Goal: Information Seeking & Learning: Check status

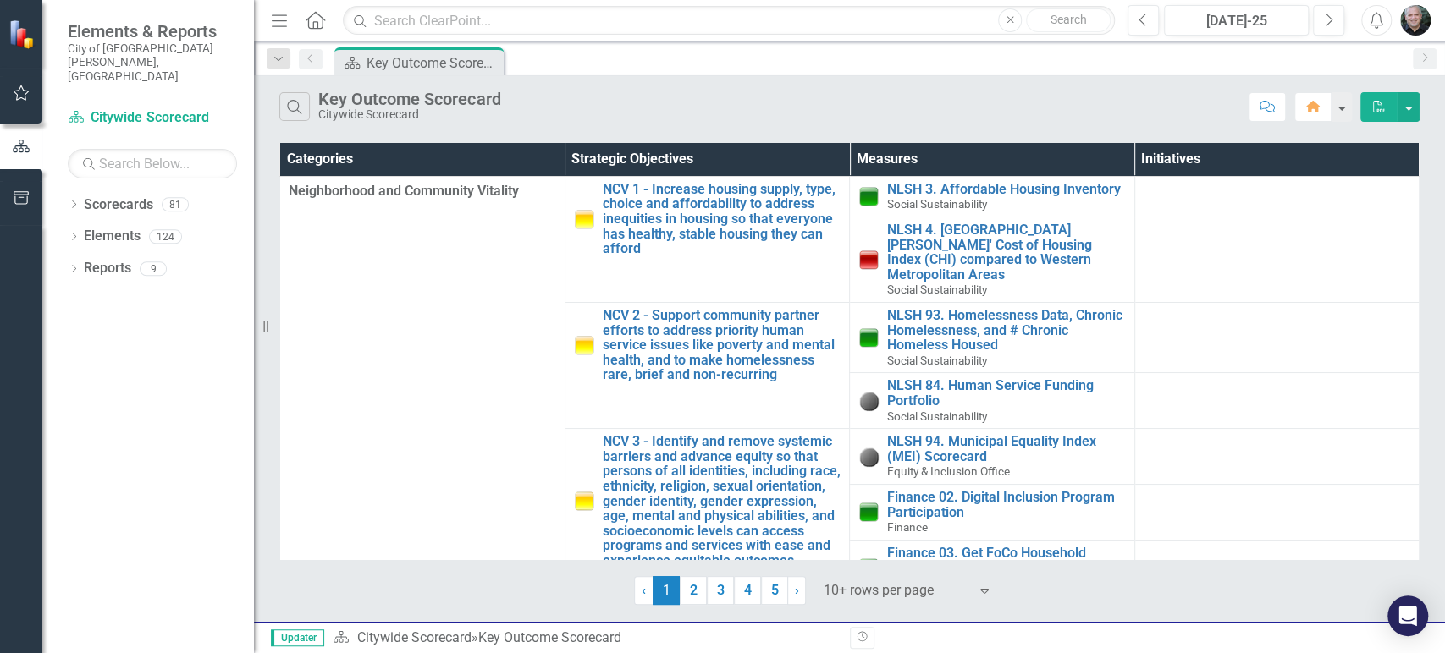
click at [63, 191] on div "Dropdown Scorecards 81 Dropdown Recovery Plan Scorecard Recovery Plan Theme: He…" at bounding box center [148, 422] width 212 height 462
click at [73, 201] on icon "Dropdown" at bounding box center [74, 205] width 12 height 9
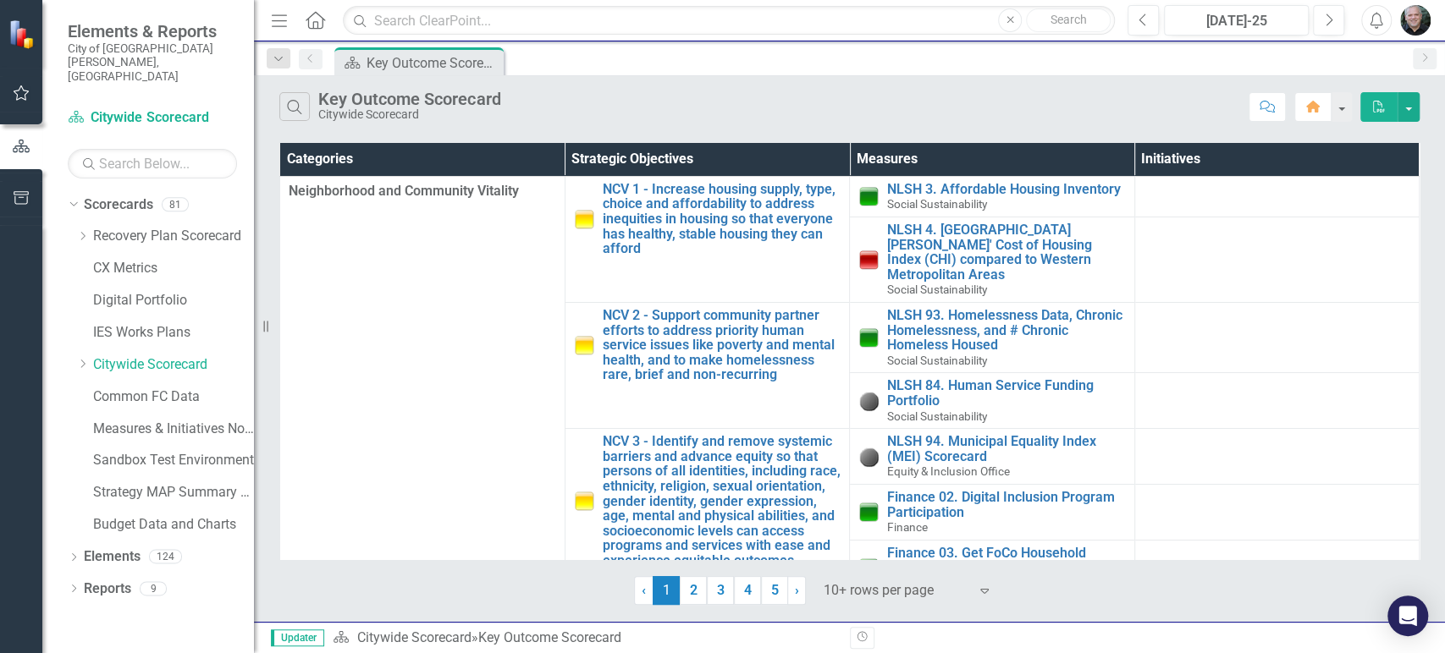
click at [87, 359] on icon "Dropdown" at bounding box center [82, 364] width 13 height 10
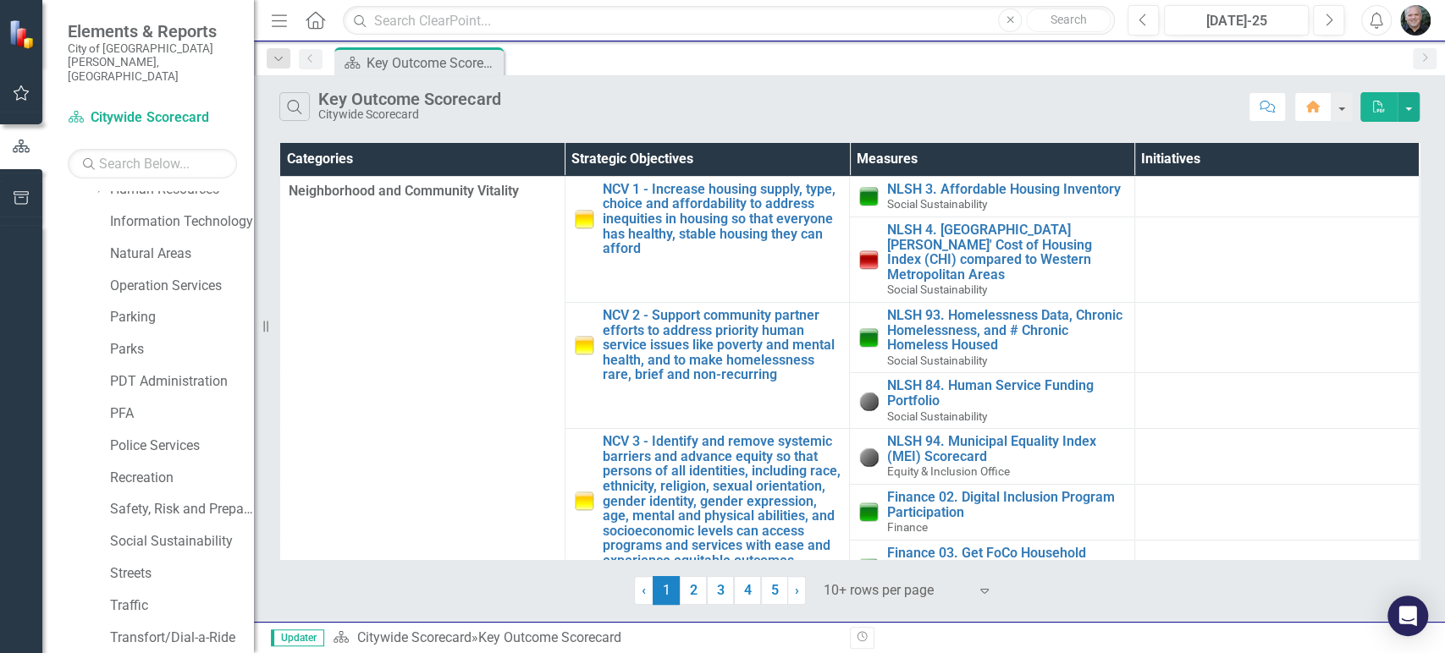
scroll to position [1128, 0]
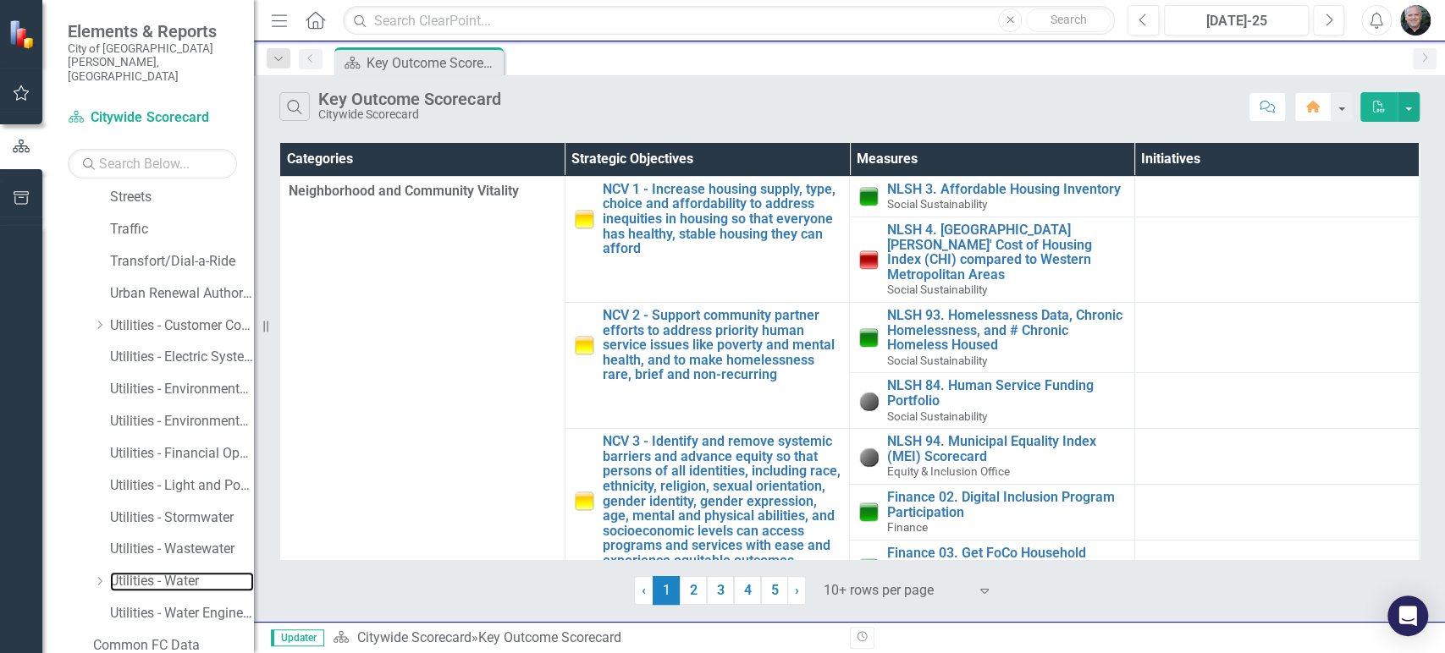
click at [131, 572] on link "Utilities - Water" at bounding box center [182, 581] width 144 height 19
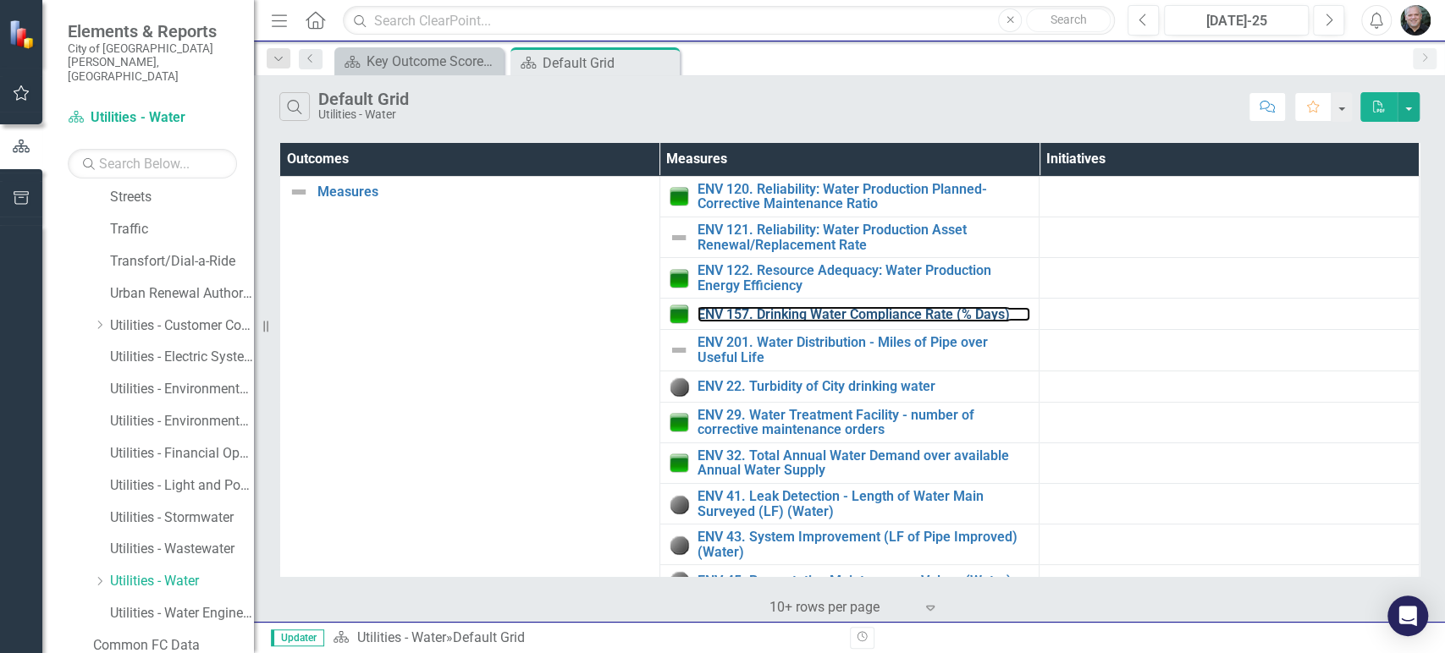
click at [887, 313] on link "ENV 157. Drinking Water Compliance Rate (% Days)" at bounding box center [863, 314] width 333 height 15
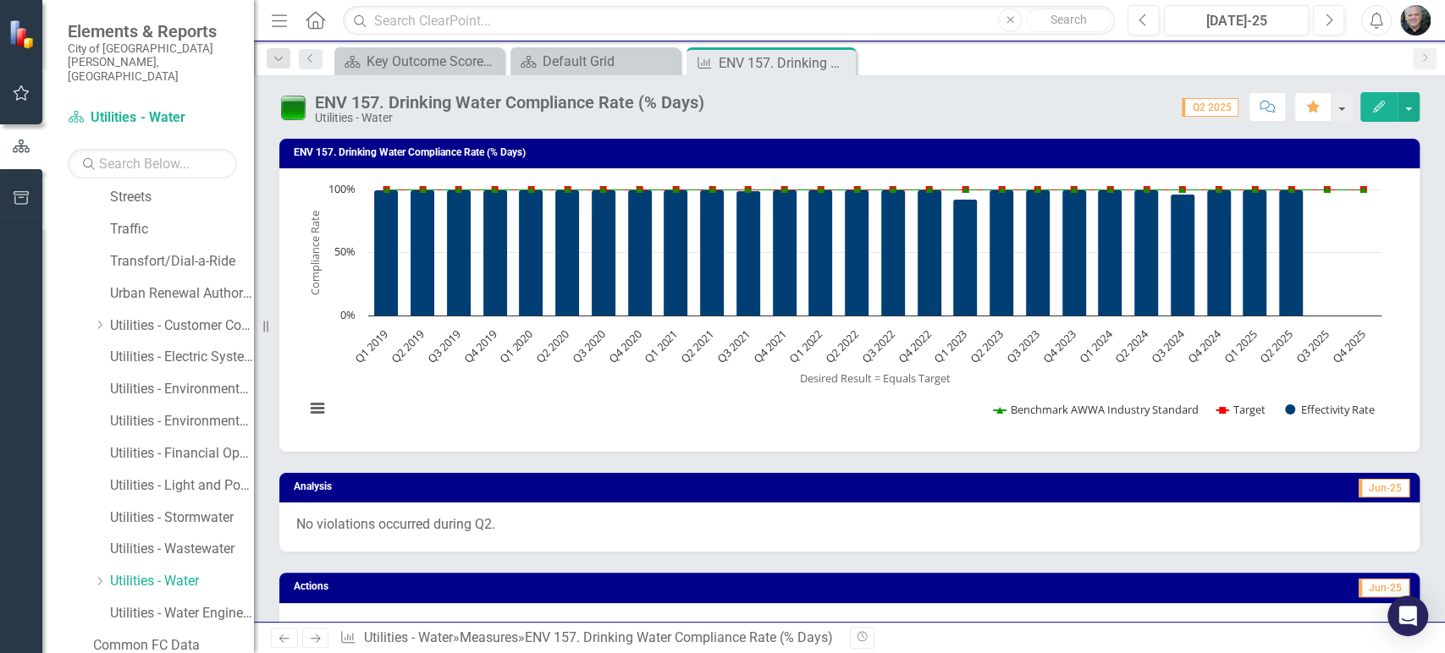
click at [0, 0] on icon "Close" at bounding box center [0, 0] width 0 height 0
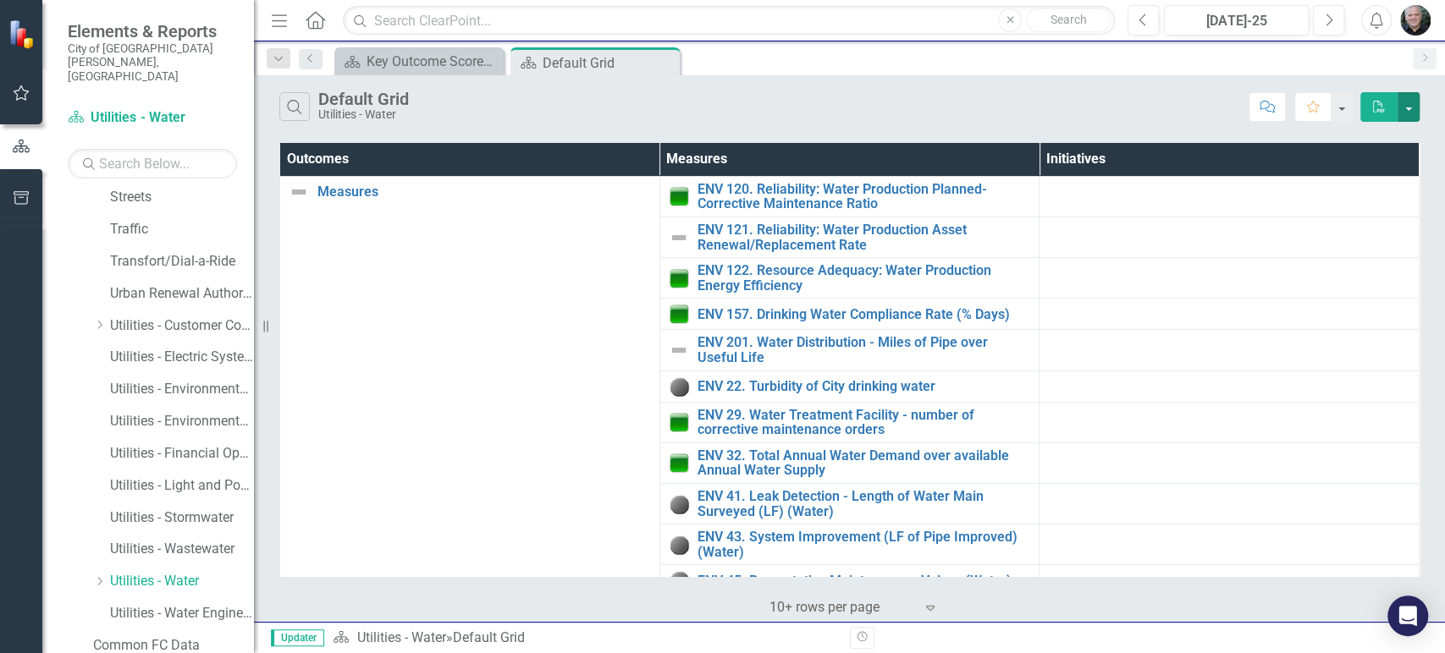
click at [1408, 108] on button "button" at bounding box center [1408, 107] width 22 height 30
click at [1408, 107] on button "button" at bounding box center [1408, 107] width 22 height 30
click at [1341, 109] on button "button" at bounding box center [1341, 107] width 20 height 30
